Goal: Navigation & Orientation: Find specific page/section

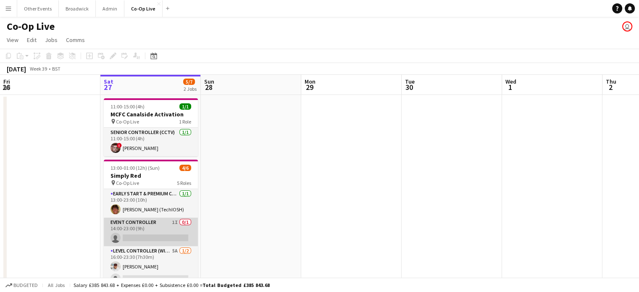
scroll to position [60, 0]
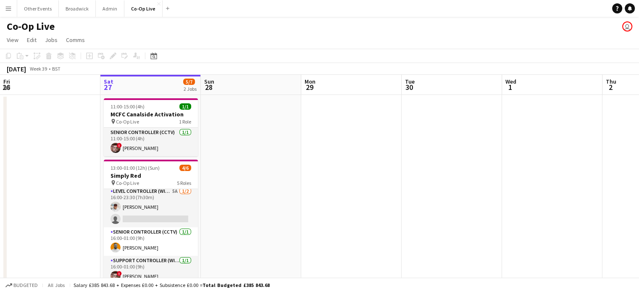
click at [156, 244] on app-card-role "Senior Controller (CCTV) [DATE] 16:00-01:00 (9h) [PERSON_NAME]" at bounding box center [151, 241] width 94 height 29
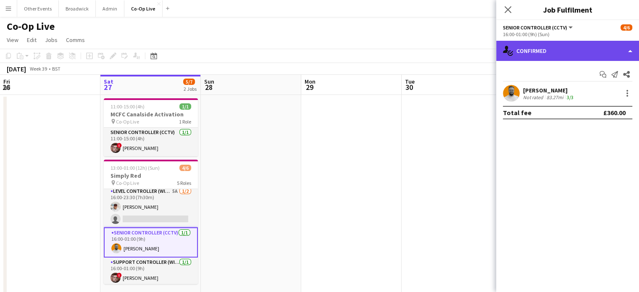
click at [582, 48] on div "single-neutral-actions-check-2 Confirmed" at bounding box center [567, 51] width 143 height 20
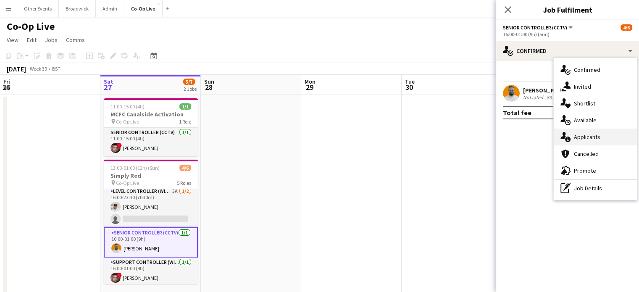
click at [584, 141] on div "single-neutral-actions-information Applicants" at bounding box center [595, 137] width 83 height 17
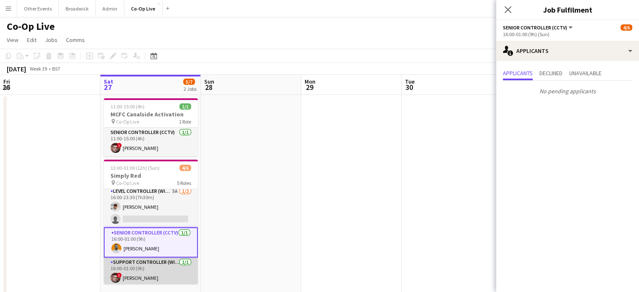
click at [142, 269] on app-card-role "Support Controller (with CCTV) [DATE] 16:00-01:00 (9h) ! [PERSON_NAME]" at bounding box center [151, 272] width 94 height 29
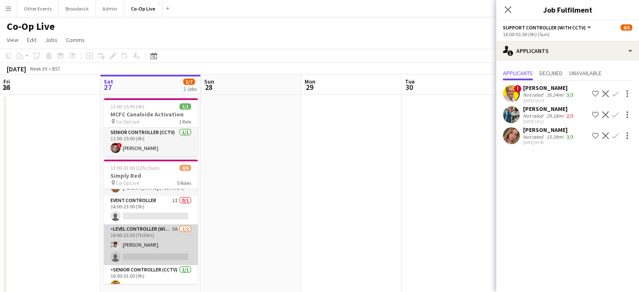
scroll to position [24, 0]
click at [154, 212] on app-card-role "Event Controller 1I 0/1 14:00-23:00 (9h) single-neutral-actions" at bounding box center [151, 208] width 94 height 29
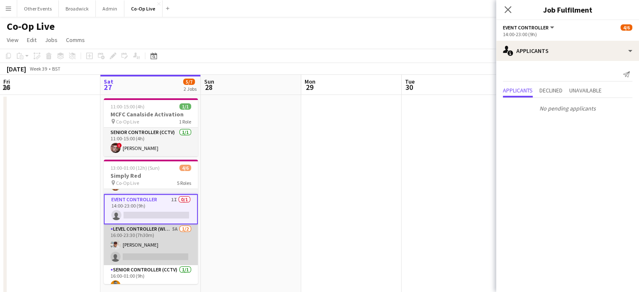
click at [155, 234] on app-card-role "Level Controller (with CCTV) 5A [DATE] 16:00-23:30 (7h30m) [PERSON_NAME] single…" at bounding box center [151, 244] width 94 height 41
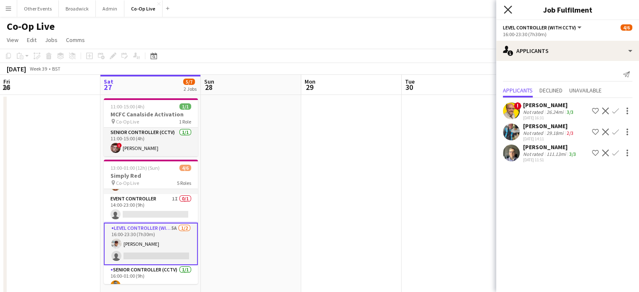
click at [507, 12] on icon "Close pop-in" at bounding box center [508, 9] width 8 height 8
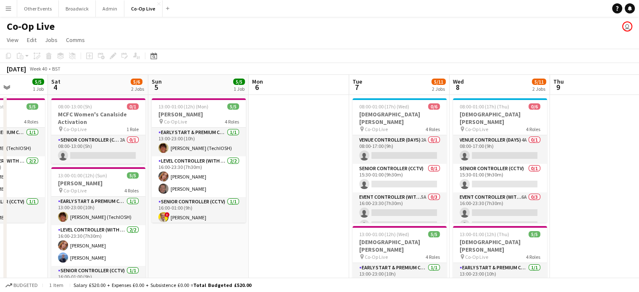
scroll to position [0, 253]
click at [447, 55] on app-toolbar "Copy Paste Paste Ctrl+V Paste with crew Ctrl+Shift+V Paste linked Job [GEOGRAPH…" at bounding box center [319, 56] width 639 height 14
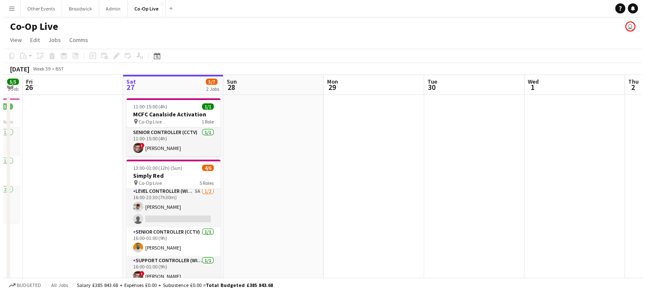
scroll to position [0, 0]
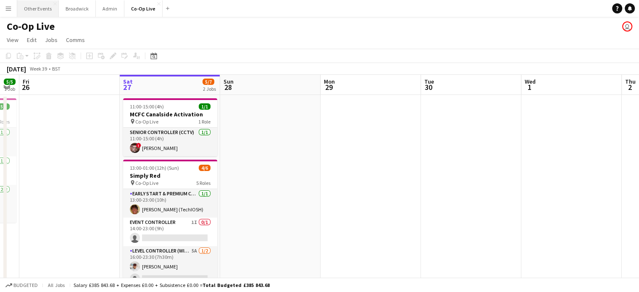
click at [47, 12] on button "Other Events Close" at bounding box center [38, 8] width 42 height 16
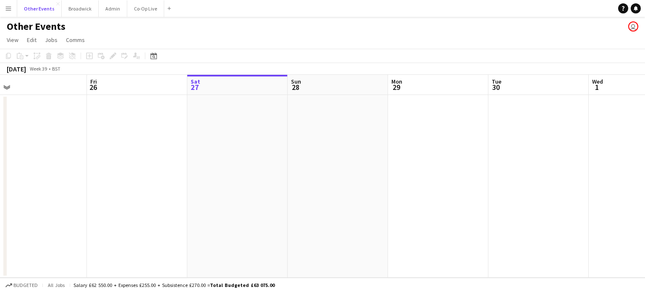
scroll to position [0, 216]
click at [74, 13] on button "Broadwick Close" at bounding box center [80, 8] width 37 height 16
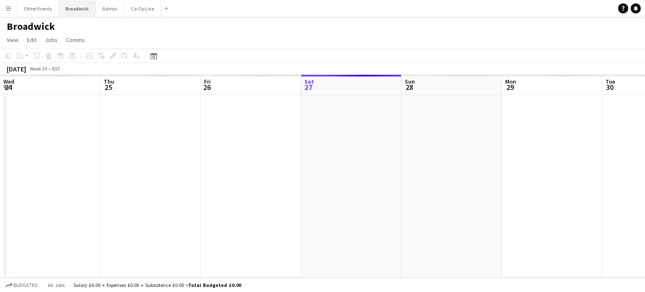
scroll to position [0, 201]
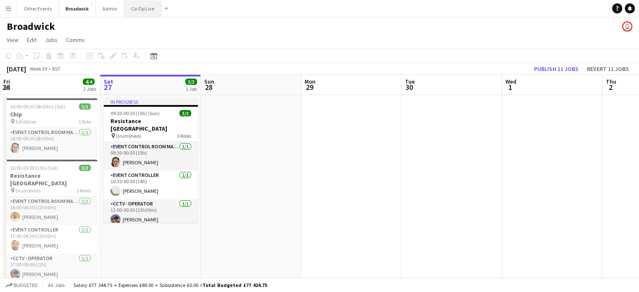
click at [132, 10] on button "Co-Op Live Close" at bounding box center [142, 8] width 37 height 16
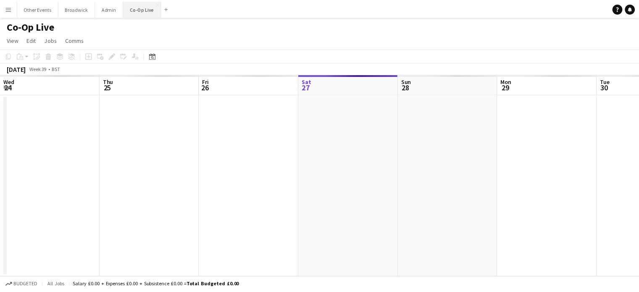
scroll to position [0, 201]
